Goal: Transaction & Acquisition: Purchase product/service

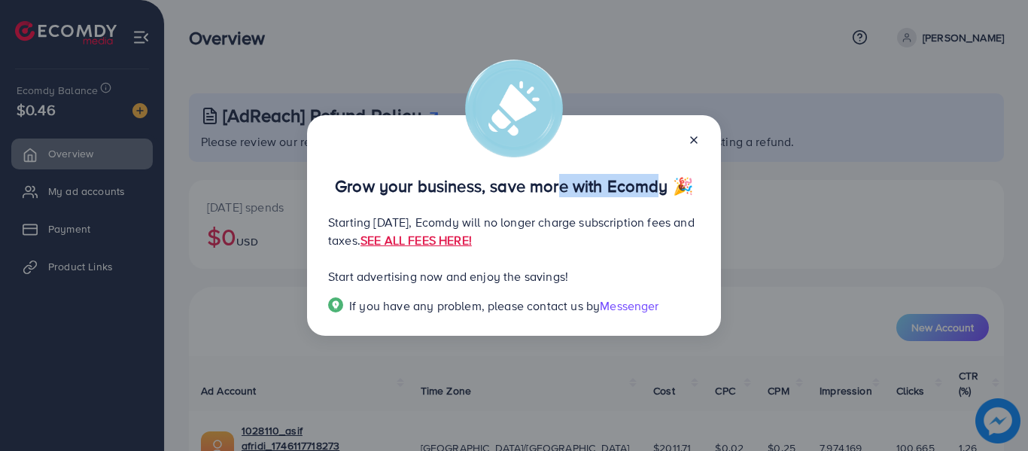
drag, startPoint x: 549, startPoint y: 185, endPoint x: 651, endPoint y: 187, distance: 102.4
click at [651, 187] on p "Grow your business, save more with Ecomdy 🎉" at bounding box center [514, 186] width 372 height 18
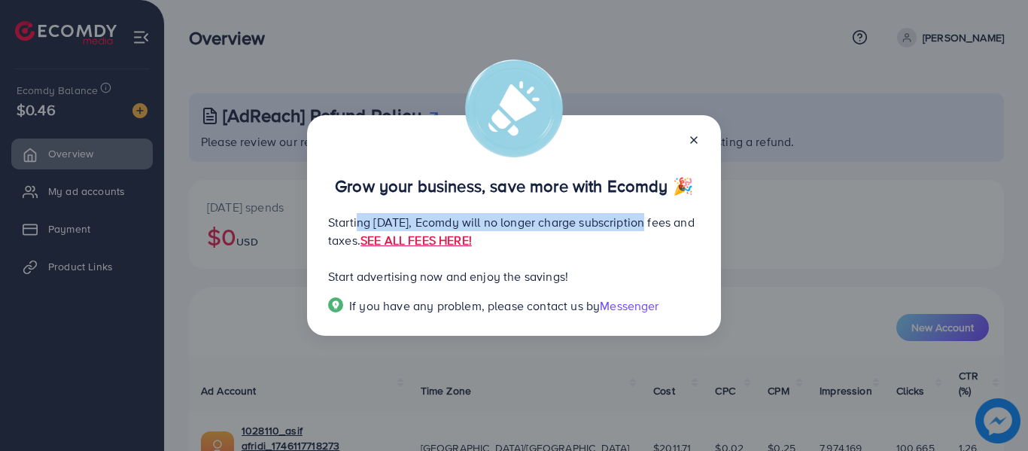
drag, startPoint x: 353, startPoint y: 223, endPoint x: 686, endPoint y: 231, distance: 332.7
click at [686, 231] on p "Starting September 29, 2025, Ecomdy will no longer charge subscription fees and…" at bounding box center [514, 231] width 372 height 36
drag, startPoint x: 424, startPoint y: 237, endPoint x: 469, endPoint y: 237, distance: 45.2
click at [469, 237] on p "Starting September 29, 2025, Ecomdy will no longer charge subscription fees and…" at bounding box center [514, 231] width 372 height 36
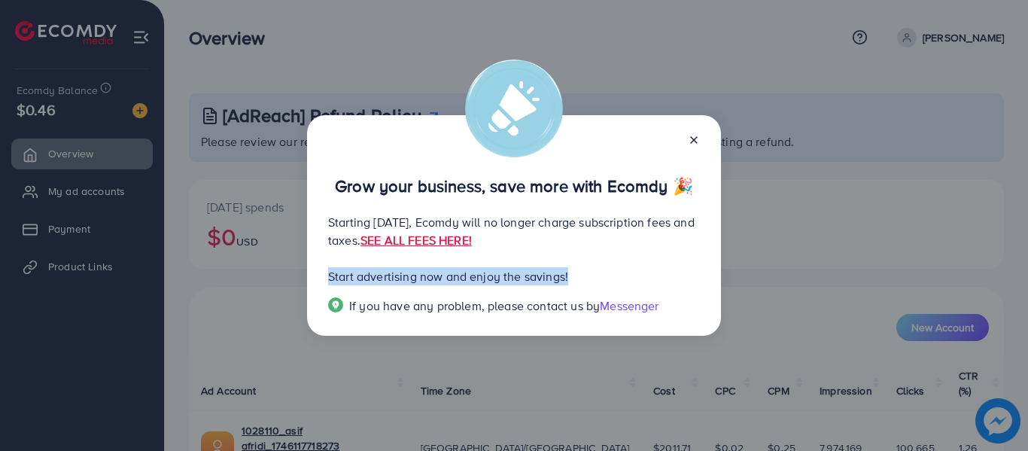
drag, startPoint x: 329, startPoint y: 278, endPoint x: 579, endPoint y: 277, distance: 250.6
click at [579, 277] on p "Start advertising now and enjoy the savings!" at bounding box center [514, 276] width 372 height 18
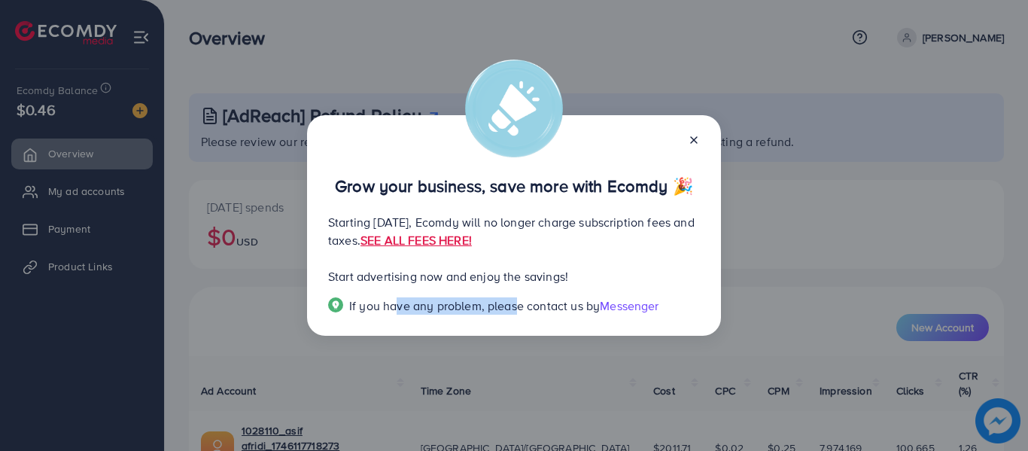
drag, startPoint x: 473, startPoint y: 310, endPoint x: 545, endPoint y: 300, distance: 72.2
click at [515, 311] on span "If you have any problem, please contact us by" at bounding box center [474, 305] width 251 height 17
click at [692, 139] on icon at bounding box center [694, 140] width 12 height 12
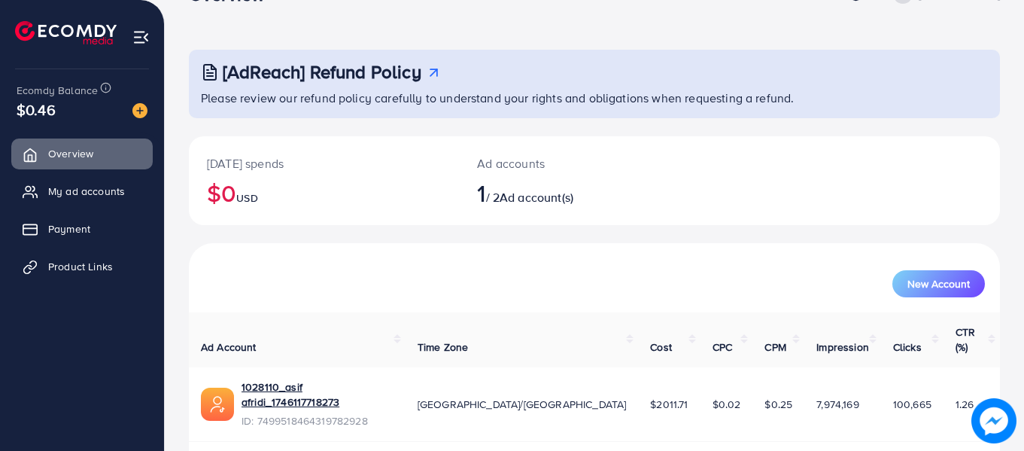
scroll to position [67, 0]
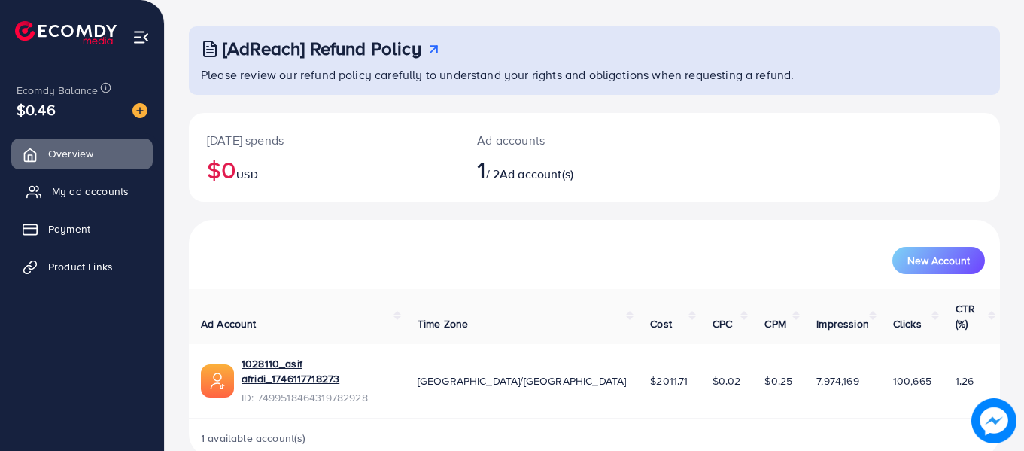
click at [94, 195] on span "My ad accounts" at bounding box center [90, 191] width 77 height 15
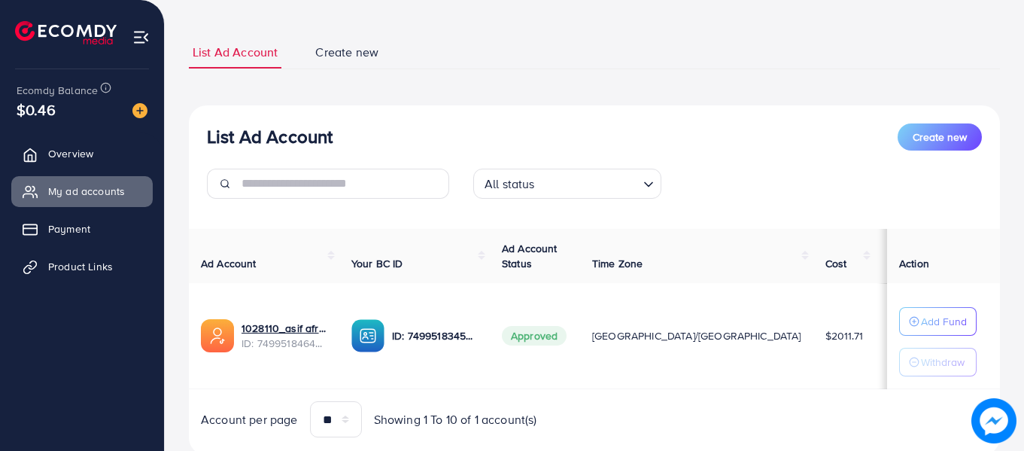
scroll to position [122, 0]
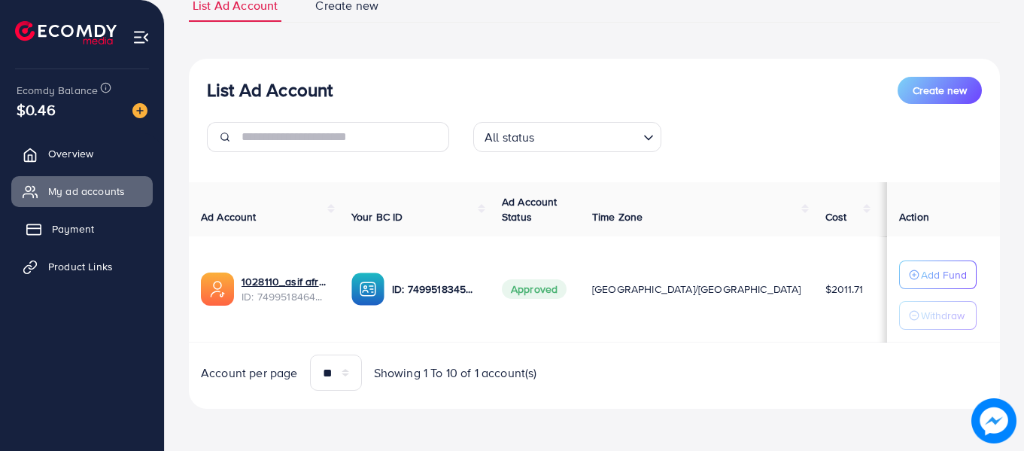
click at [79, 236] on span "Payment" at bounding box center [73, 228] width 42 height 15
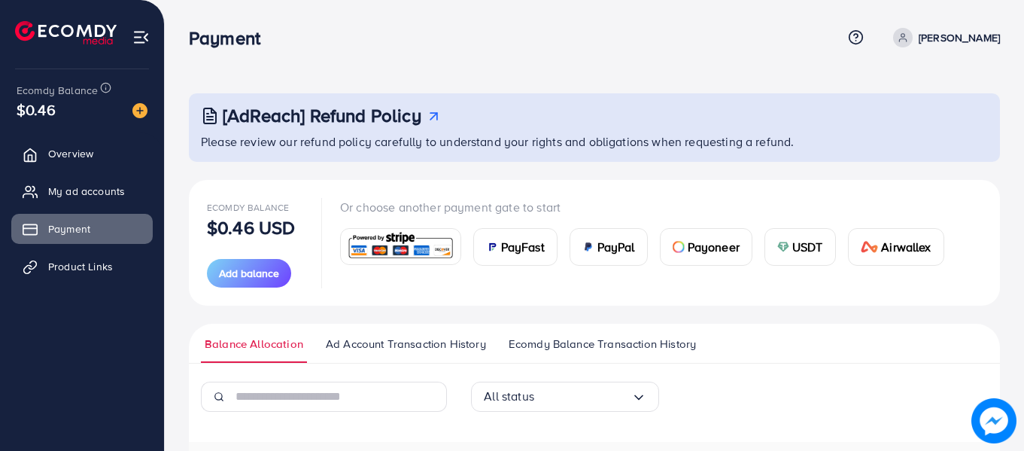
click at [806, 250] on span "USDT" at bounding box center [807, 247] width 31 height 18
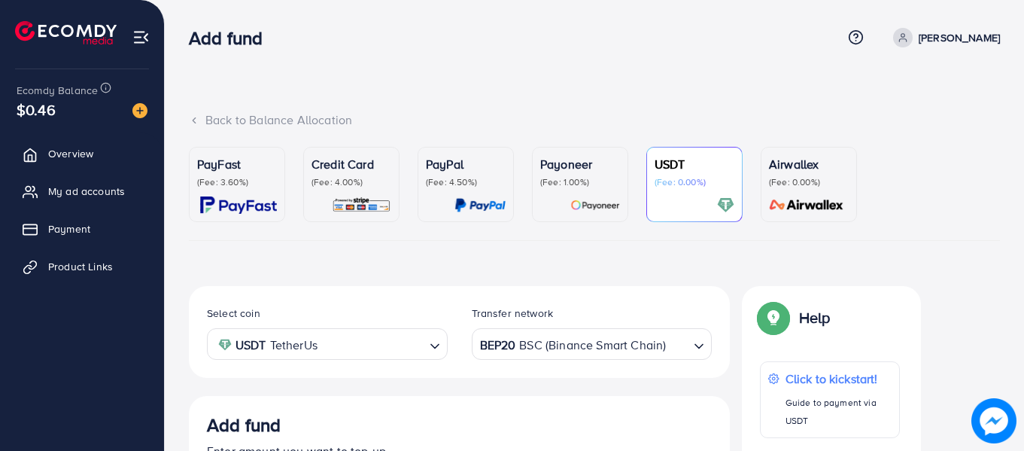
scroll to position [284, 0]
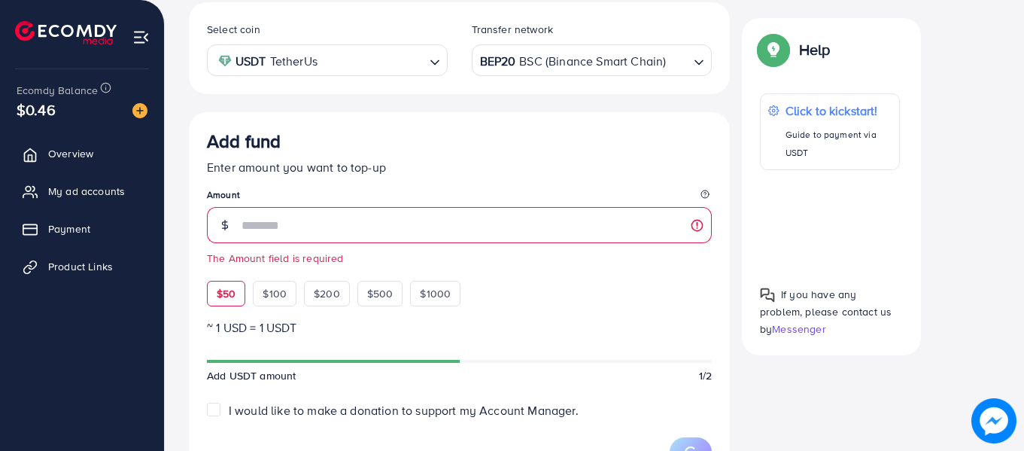
click at [222, 270] on div "Add fund Enter amount you want to top-up Amount The Amount field is required $5…" at bounding box center [459, 218] width 505 height 176
click at [223, 287] on span "$50" at bounding box center [226, 293] width 19 height 15
type input "**"
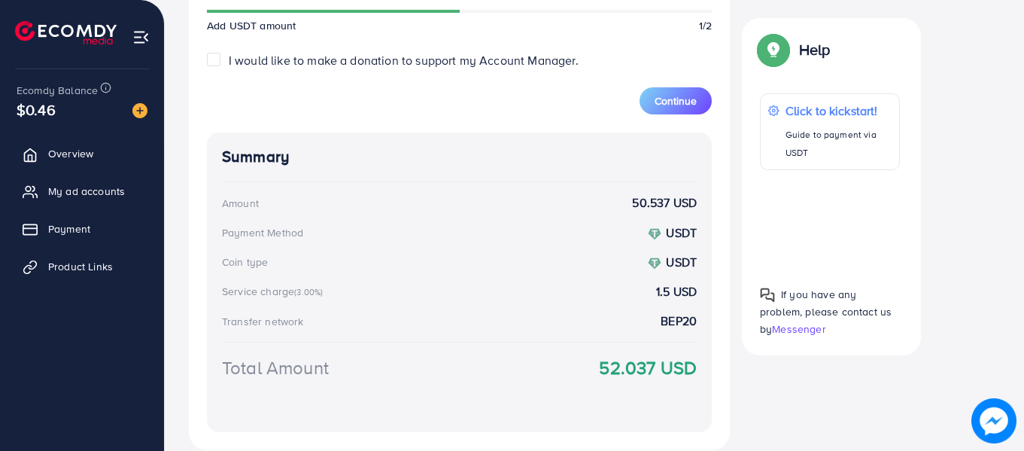
scroll to position [660, 0]
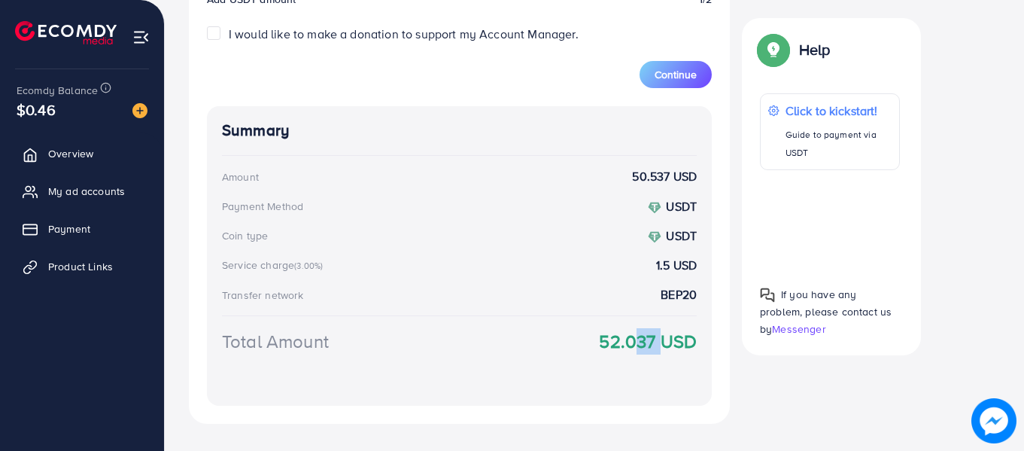
drag, startPoint x: 630, startPoint y: 340, endPoint x: 655, endPoint y: 343, distance: 25.8
click at [655, 343] on strong "52.037 USD" at bounding box center [648, 341] width 98 height 26
click at [685, 343] on strong "52.037 USD" at bounding box center [648, 341] width 98 height 26
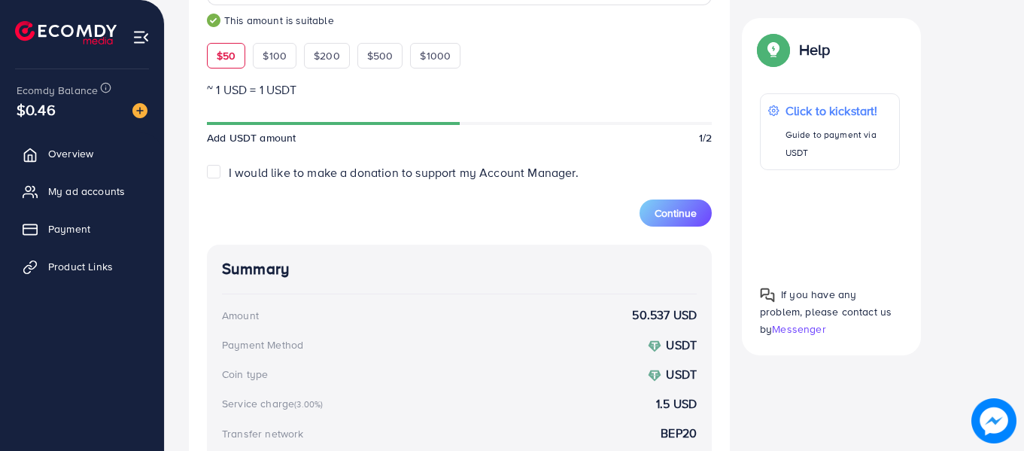
scroll to position [509, 0]
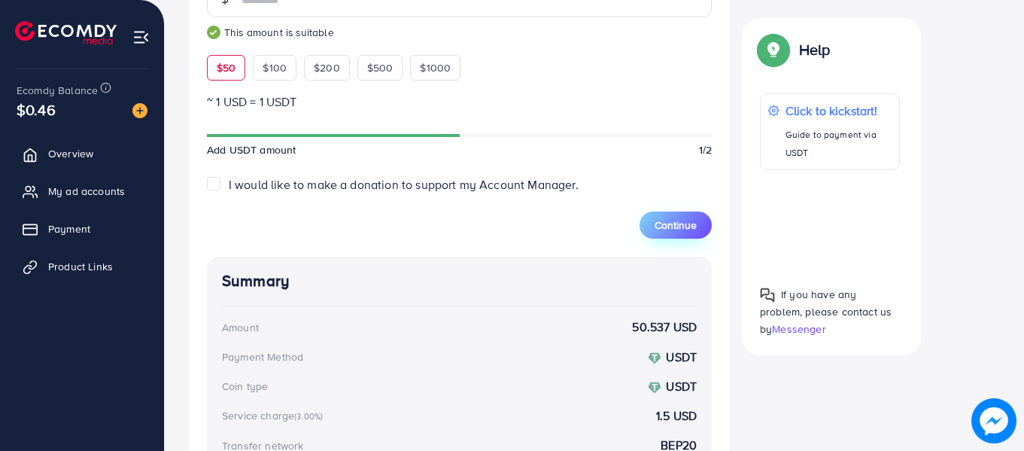
click at [672, 227] on span "Continue" at bounding box center [676, 224] width 42 height 15
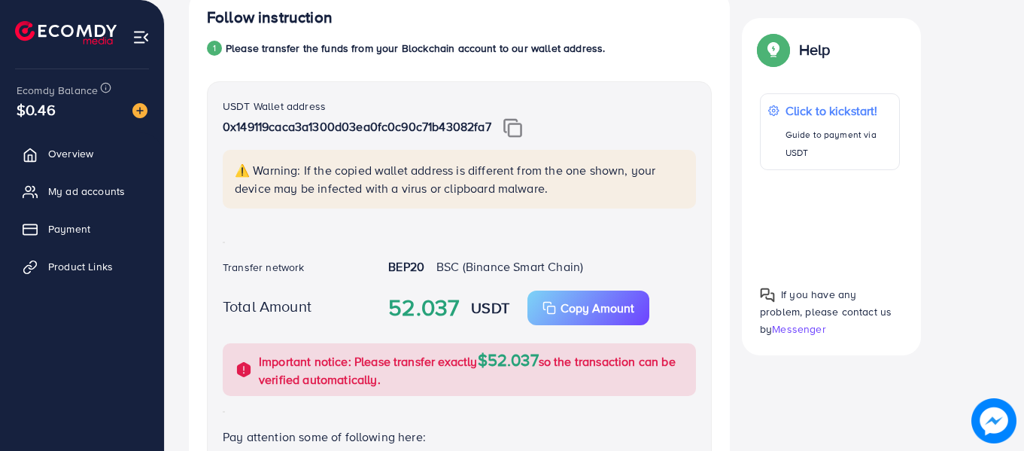
scroll to position [220, 0]
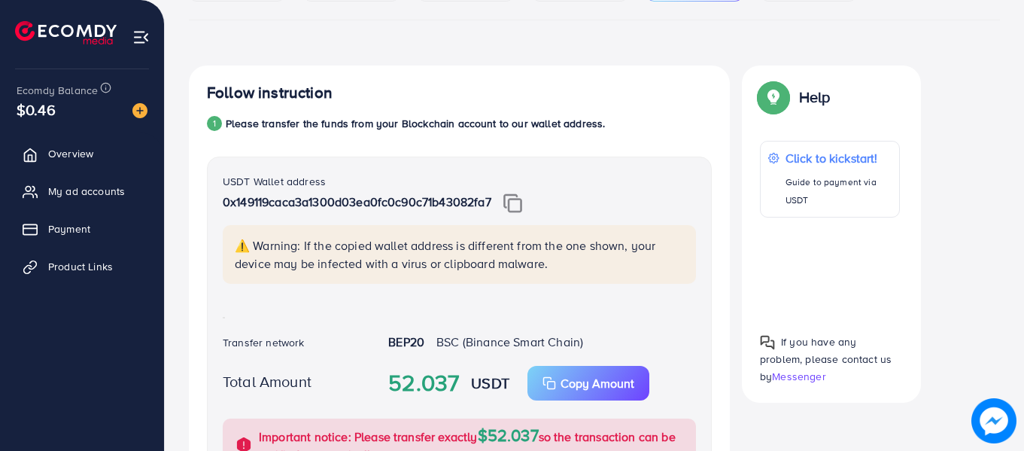
click at [515, 204] on img at bounding box center [512, 203] width 19 height 20
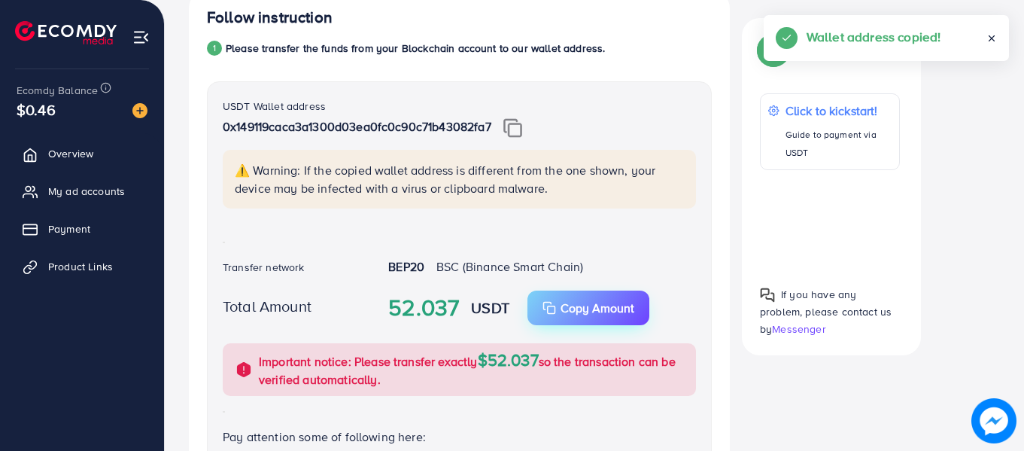
click at [583, 303] on p "Copy Amount" at bounding box center [598, 308] width 74 height 18
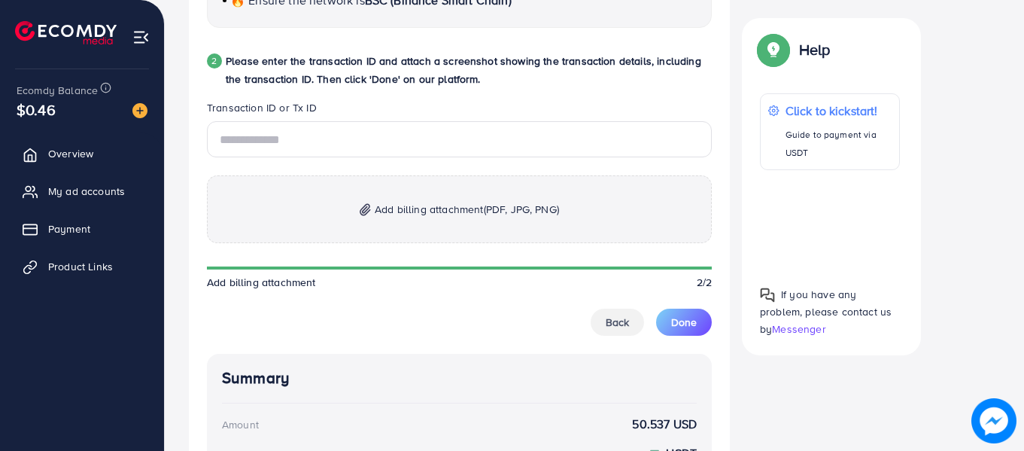
scroll to position [747, 0]
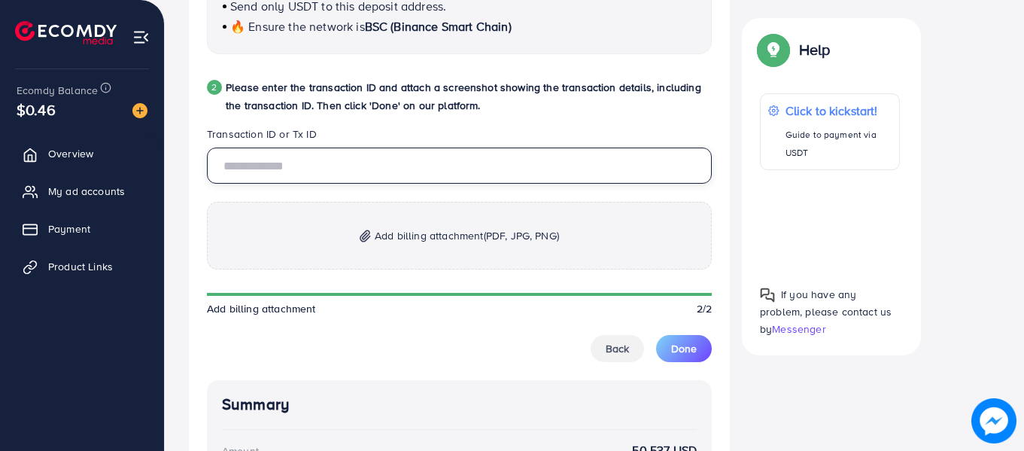
paste input "**********"
type input "**********"
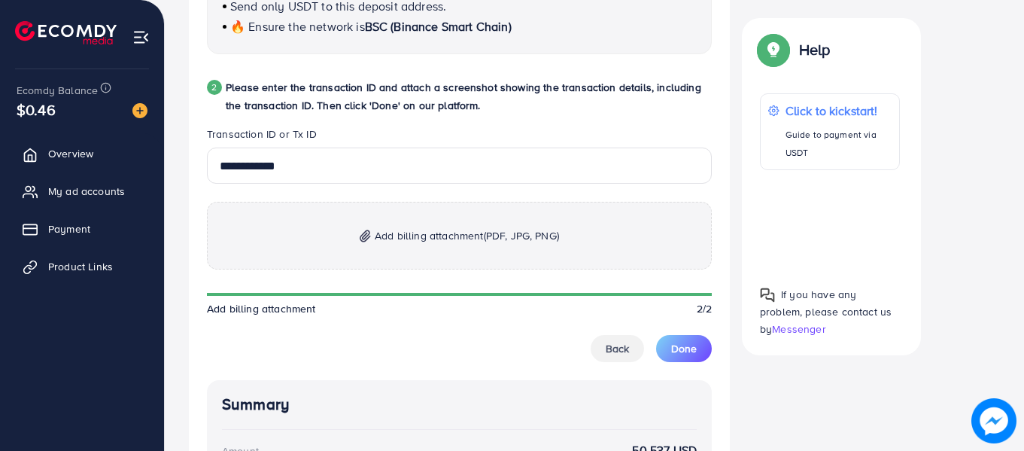
click at [460, 233] on span "Add billing attachment (PDF, JPG, PNG)" at bounding box center [467, 236] width 184 height 18
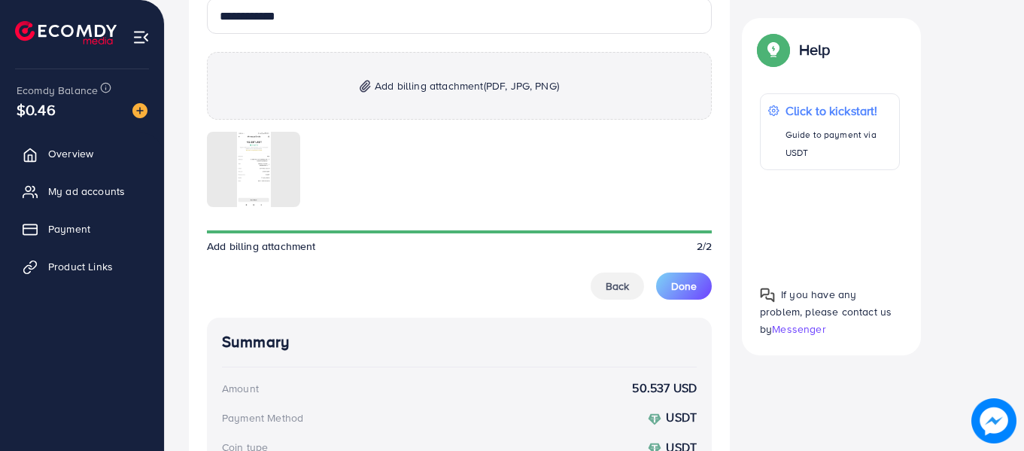
scroll to position [898, 0]
click at [687, 292] on span "Done" at bounding box center [684, 285] width 26 height 15
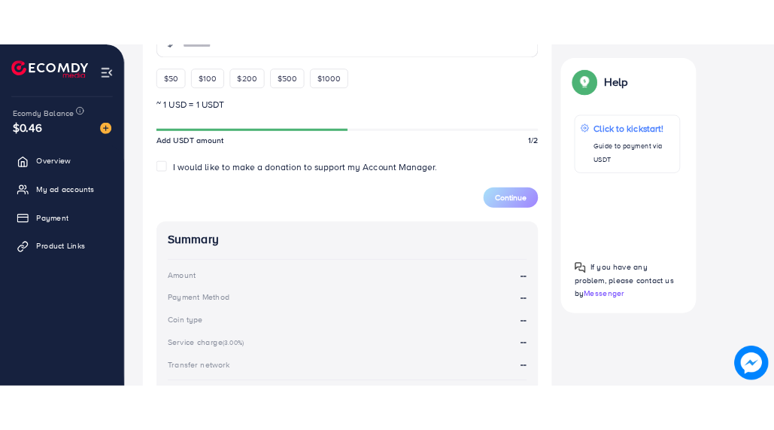
scroll to position [559, 0]
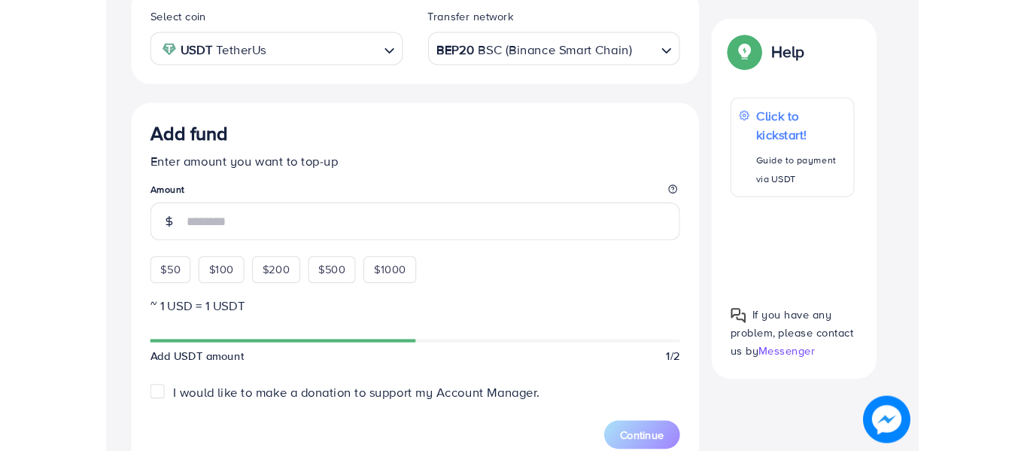
scroll to position [294, 0]
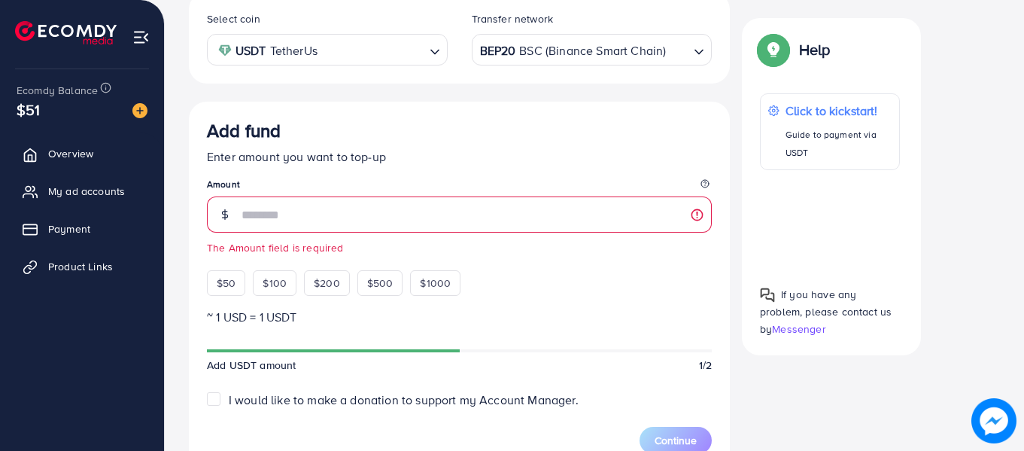
drag, startPoint x: 41, startPoint y: 112, endPoint x: 28, endPoint y: 112, distance: 12.8
click at [28, 112] on div "$51" at bounding box center [82, 110] width 131 height 22
click at [28, 112] on span "$51" at bounding box center [28, 110] width 23 height 22
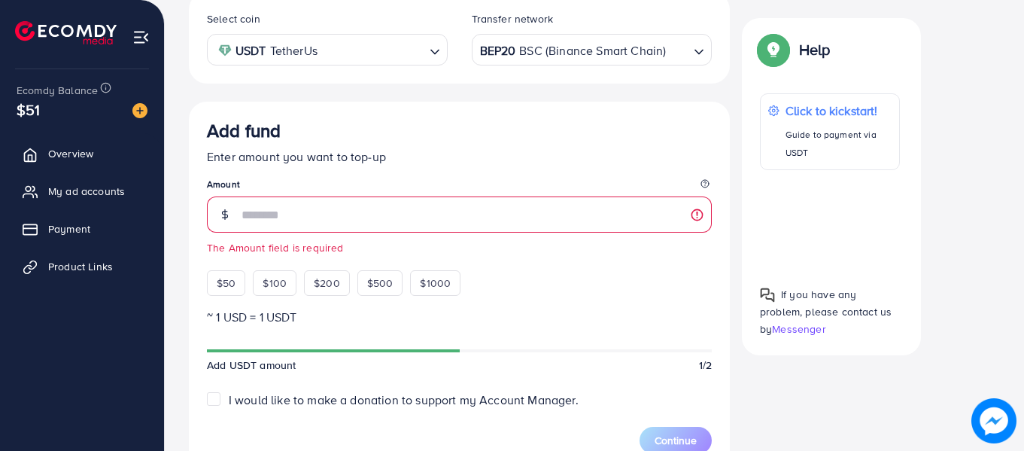
click at [28, 112] on span "$51" at bounding box center [28, 110] width 23 height 22
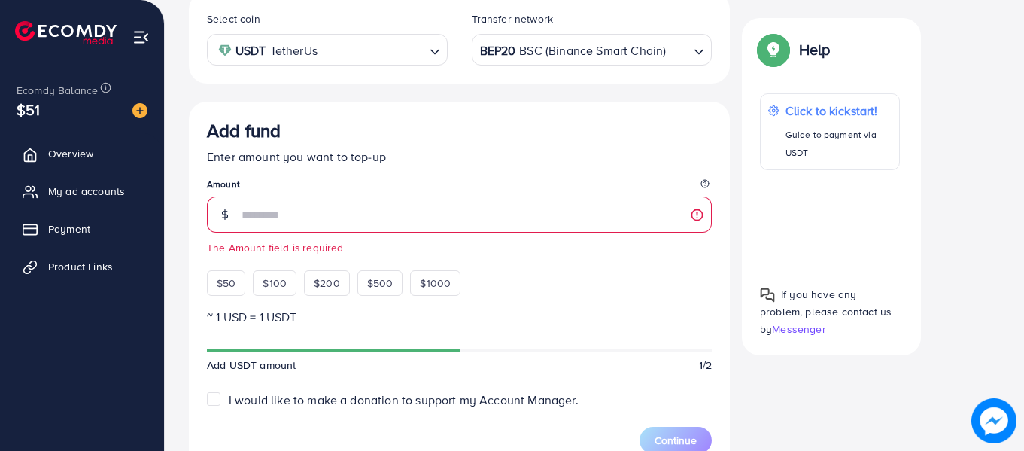
click at [28, 112] on span "$51" at bounding box center [28, 110] width 23 height 22
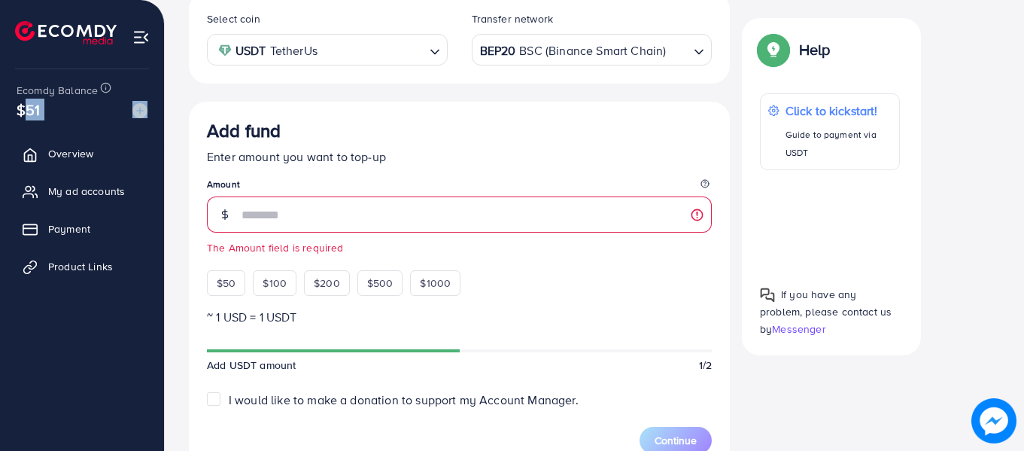
click at [28, 112] on span "$51" at bounding box center [28, 110] width 23 height 22
click at [39, 112] on span "$51" at bounding box center [28, 110] width 23 height 22
drag, startPoint x: 41, startPoint y: 111, endPoint x: 14, endPoint y: 110, distance: 27.9
click at [14, 110] on div "Ecomdy Balance $51" at bounding box center [82, 100] width 140 height 63
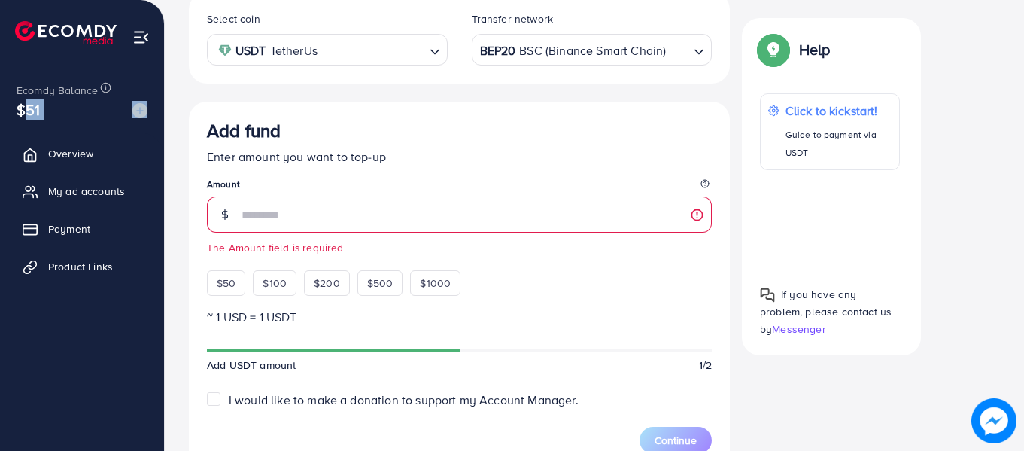
drag, startPoint x: 17, startPoint y: 110, endPoint x: 43, endPoint y: 111, distance: 26.3
click at [43, 111] on div "Ecomdy Balance $51" at bounding box center [82, 100] width 140 height 63
click at [43, 111] on div "$51" at bounding box center [82, 110] width 131 height 22
drag, startPoint x: 41, startPoint y: 111, endPoint x: 14, endPoint y: 109, distance: 27.9
click at [14, 109] on div "Ecomdy Balance $51" at bounding box center [82, 100] width 140 height 63
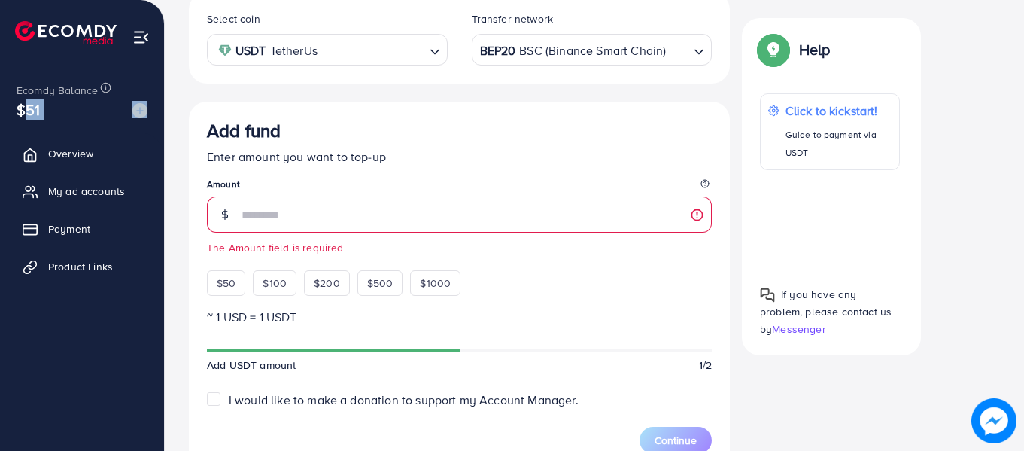
click at [14, 109] on div "Ecomdy Balance $51" at bounding box center [82, 100] width 140 height 63
drag, startPoint x: 14, startPoint y: 109, endPoint x: 43, endPoint y: 113, distance: 29.6
click at [43, 113] on div "Ecomdy Balance $51" at bounding box center [82, 100] width 140 height 63
click at [43, 113] on div "$51" at bounding box center [82, 110] width 131 height 22
drag, startPoint x: 42, startPoint y: 113, endPoint x: 7, endPoint y: 110, distance: 35.5
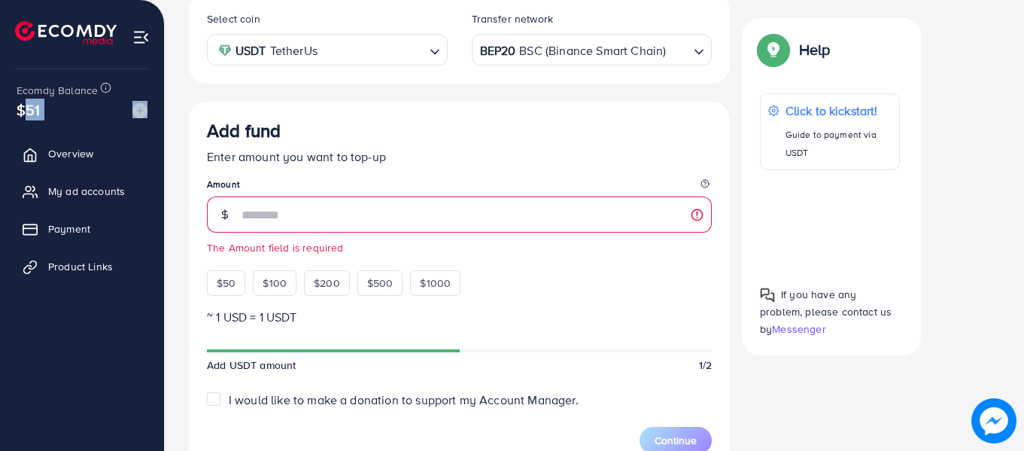
click at [7, 110] on div "Ecomdy Balance $51 Overview My ad accounts Payment Product Links" at bounding box center [82, 225] width 165 height 451
click at [6, 108] on div "Ecomdy Balance $51 Overview My ad accounts Payment Product Links" at bounding box center [82, 225] width 165 height 451
drag, startPoint x: 12, startPoint y: 108, endPoint x: 46, endPoint y: 115, distance: 34.7
click at [46, 115] on div "Ecomdy Balance $51" at bounding box center [82, 100] width 140 height 63
click at [46, 115] on div "$51" at bounding box center [82, 110] width 131 height 22
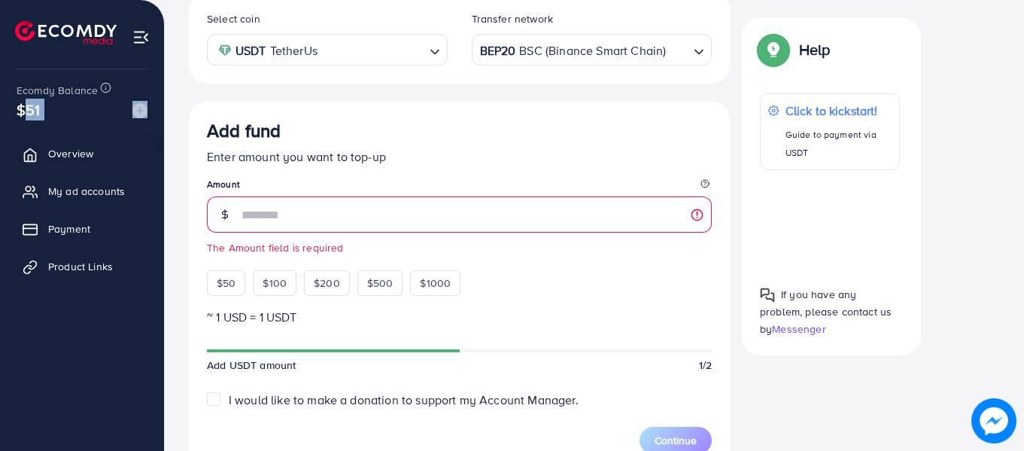
drag, startPoint x: 43, startPoint y: 111, endPoint x: 15, endPoint y: 108, distance: 27.9
click at [17, 111] on div "$51" at bounding box center [82, 110] width 131 height 22
click at [14, 108] on div "Ecomdy Balance $51" at bounding box center [82, 100] width 140 height 63
drag, startPoint x: 14, startPoint y: 108, endPoint x: 41, endPoint y: 114, distance: 27.6
click at [41, 114] on div "Ecomdy Balance $51" at bounding box center [82, 100] width 140 height 63
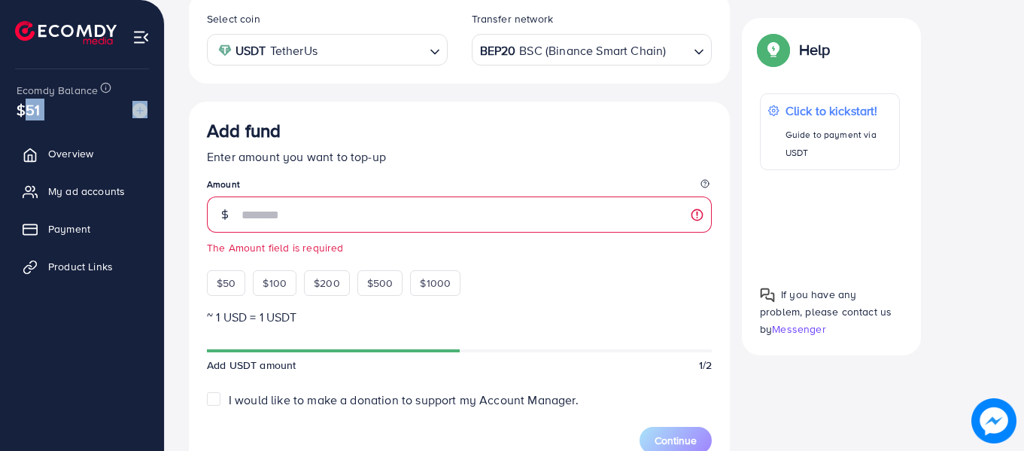
click at [42, 114] on div "$51" at bounding box center [82, 110] width 131 height 22
